Goal: Navigation & Orientation: Find specific page/section

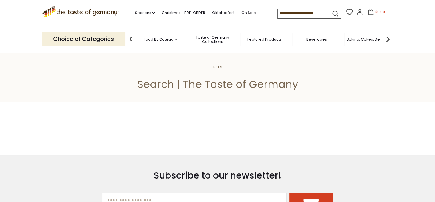
click at [212, 39] on span "Taste of Germany Collections" at bounding box center [212, 39] width 46 height 9
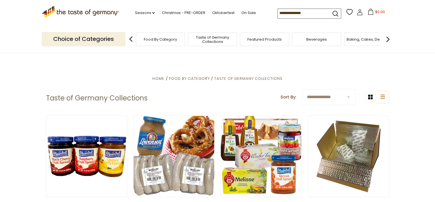
click at [166, 39] on span "Food By Category" at bounding box center [160, 39] width 33 height 4
click at [158, 38] on span "Food By Category" at bounding box center [157, 39] width 33 height 4
